Goal: Obtain resource: Obtain resource

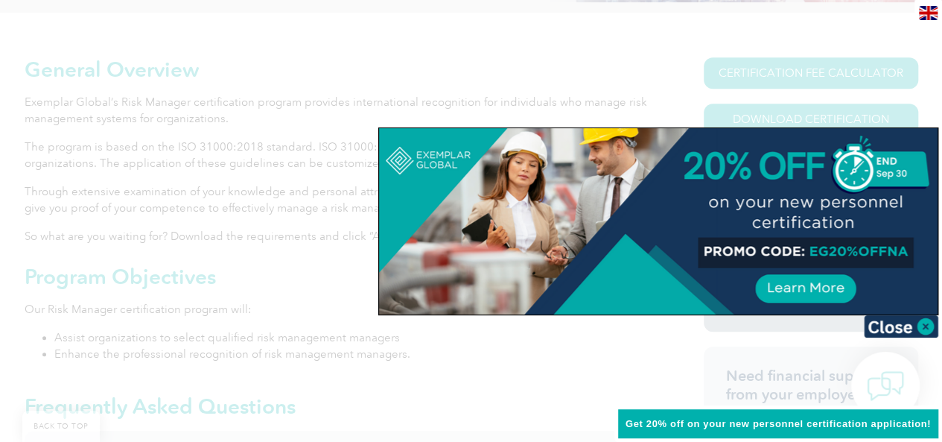
scroll to position [447, 0]
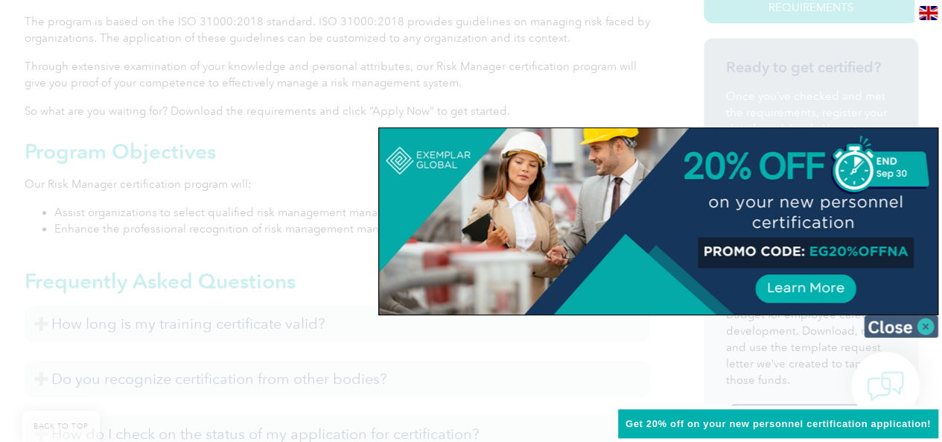
click at [879, 330] on img at bounding box center [901, 326] width 74 height 22
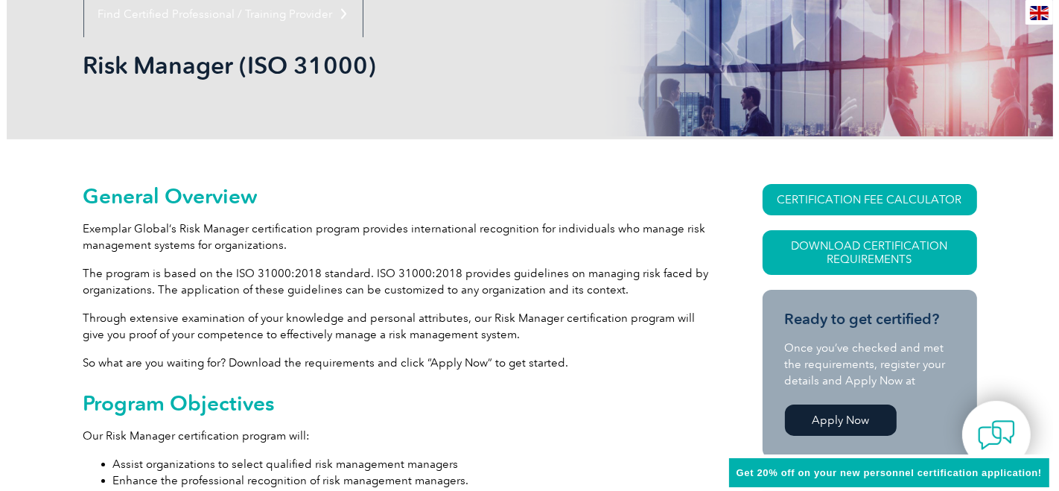
scroll to position [331, 0]
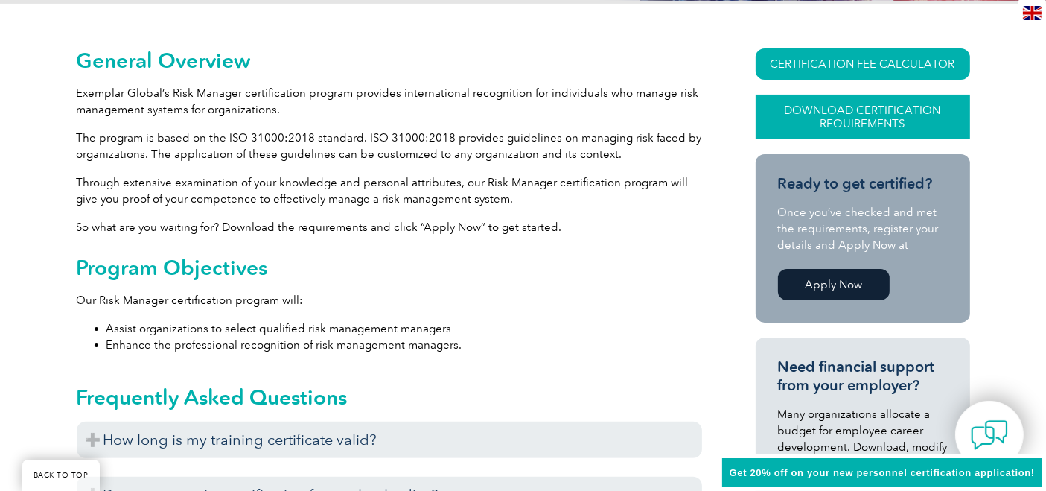
click at [869, 118] on link "Download Certification Requirements" at bounding box center [863, 117] width 214 height 45
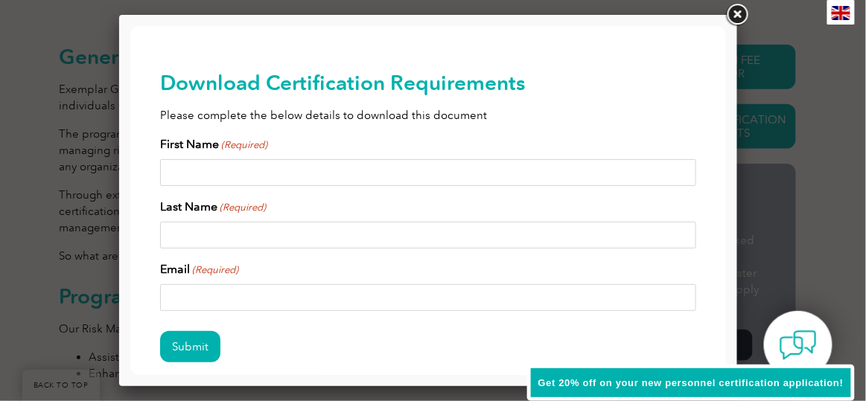
click at [246, 171] on input "First Name (Required)" at bounding box center [427, 172] width 536 height 27
type input "Francisco"
click at [221, 227] on input "Last Name (Required)" at bounding box center [427, 234] width 536 height 27
type input "Rodriguez"
click at [180, 290] on input "Email (Required)" at bounding box center [427, 297] width 536 height 27
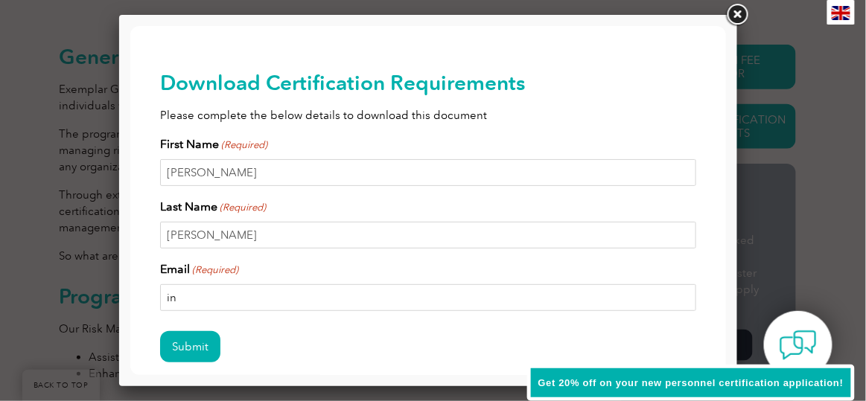
type input "i"
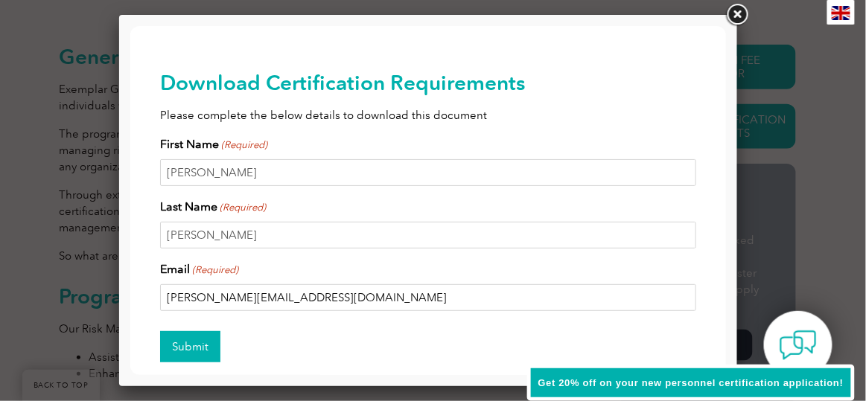
type input "francisco.rodriguez@dpworld.com"
click at [193, 341] on input "Submit" at bounding box center [189, 346] width 60 height 31
click at [737, 19] on link at bounding box center [737, 14] width 27 height 27
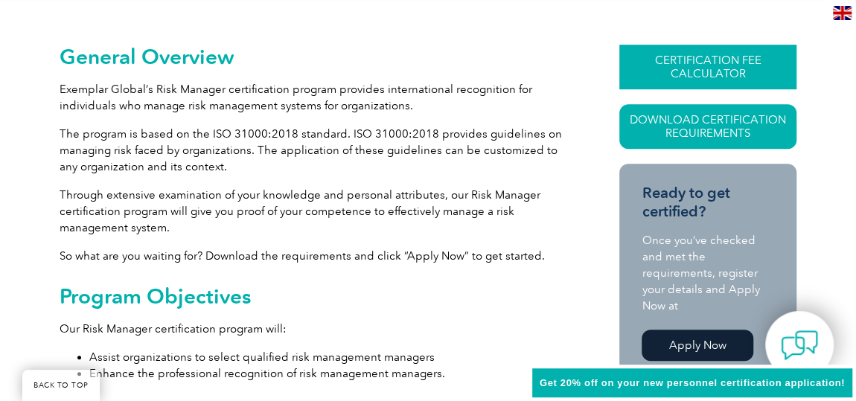
click at [710, 68] on link "CERTIFICATION FEE CALCULATOR" at bounding box center [708, 67] width 177 height 45
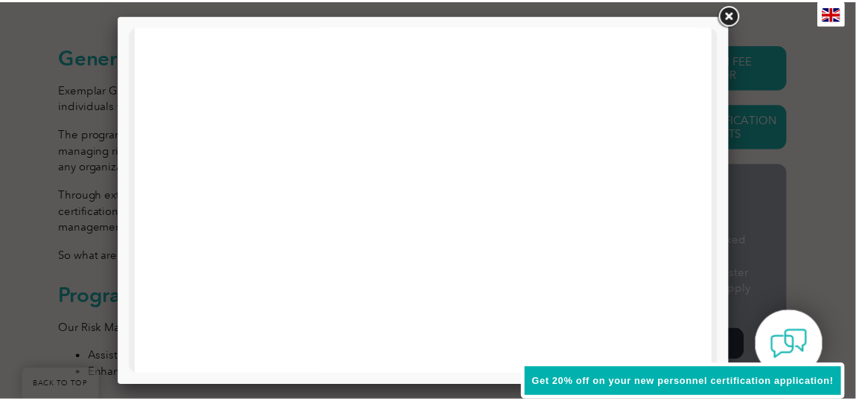
scroll to position [605, 0]
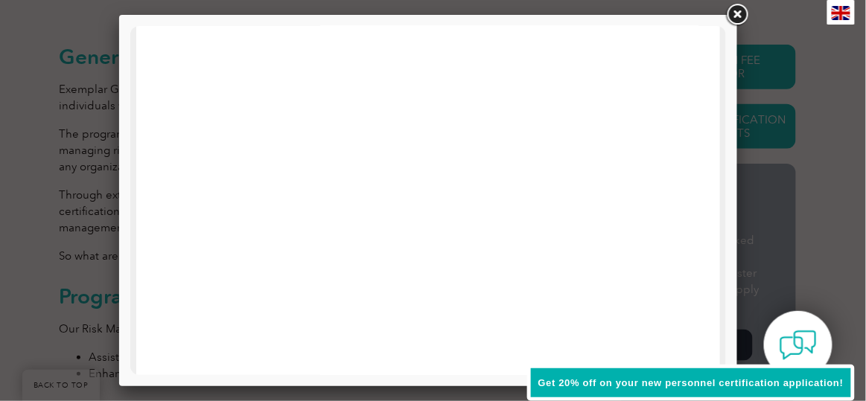
drag, startPoint x: 744, startPoint y: 17, endPoint x: 728, endPoint y: 1, distance: 22.1
click at [743, 16] on link at bounding box center [737, 14] width 27 height 27
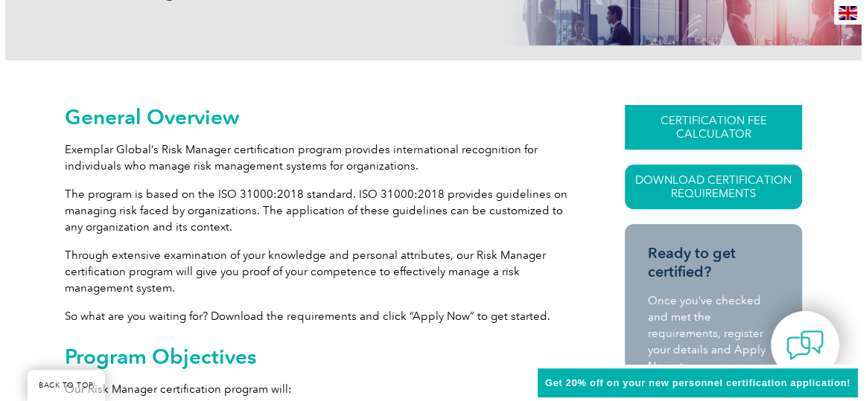
scroll to position [203, 0]
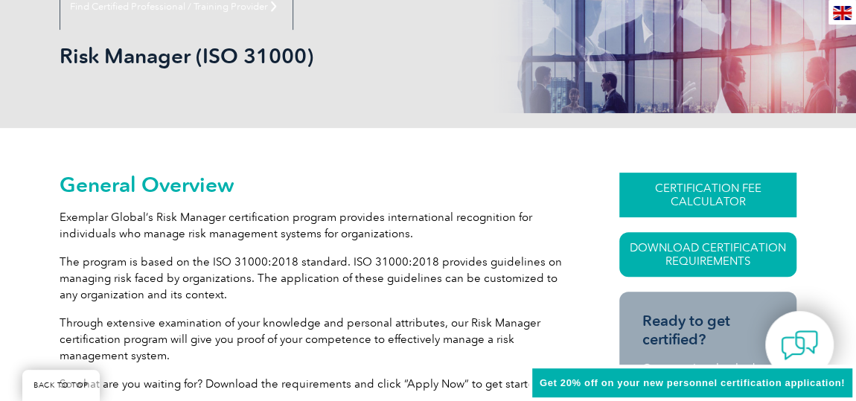
click at [716, 195] on link "CERTIFICATION FEE CALCULATOR" at bounding box center [708, 195] width 177 height 45
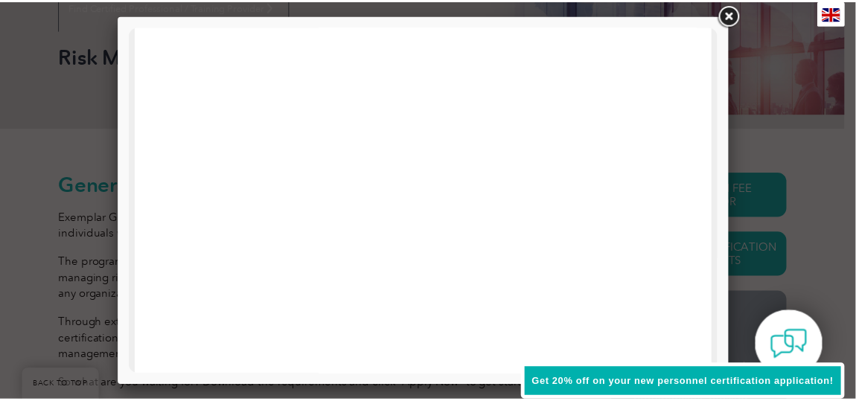
scroll to position [67, 0]
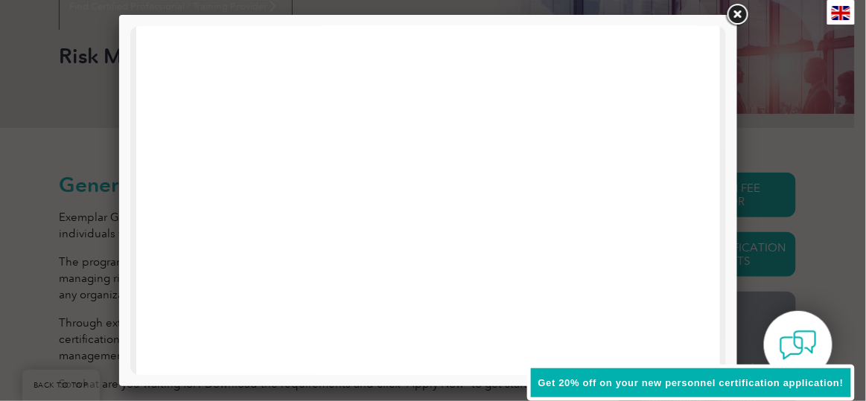
click at [742, 12] on link at bounding box center [737, 14] width 27 height 27
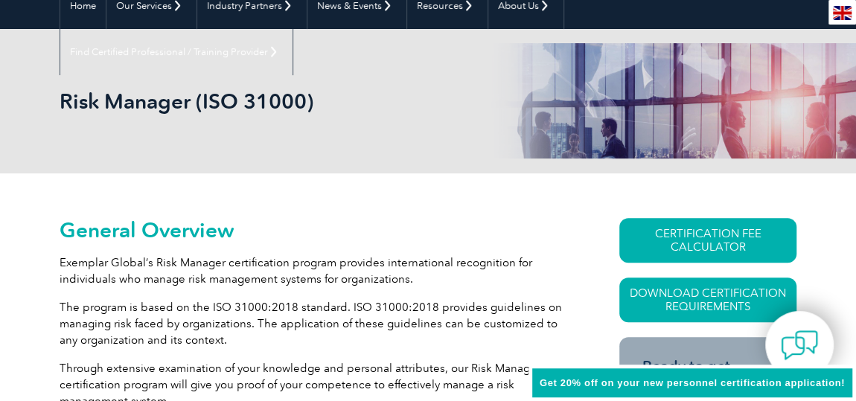
scroll to position [0, 0]
